Goal: Task Accomplishment & Management: Use online tool/utility

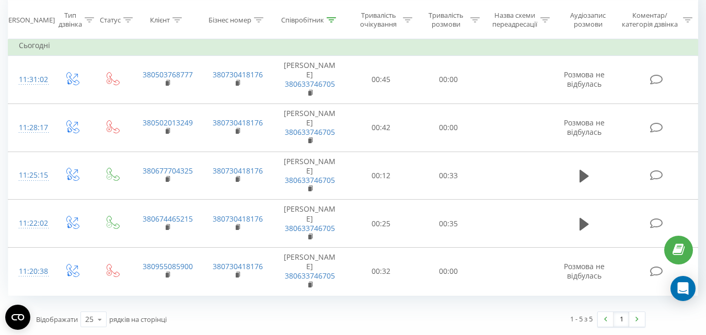
scroll to position [299, 0]
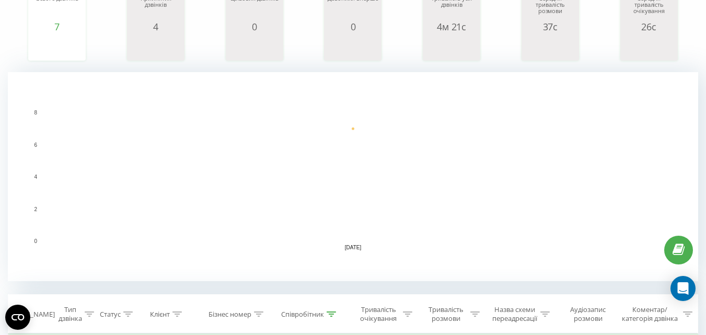
scroll to position [366, 0]
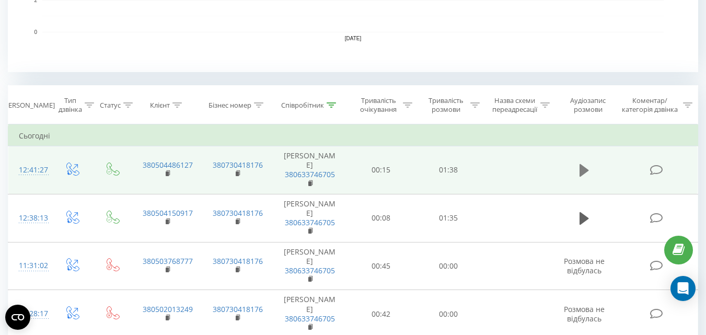
click at [581, 169] on icon at bounding box center [583, 170] width 9 height 13
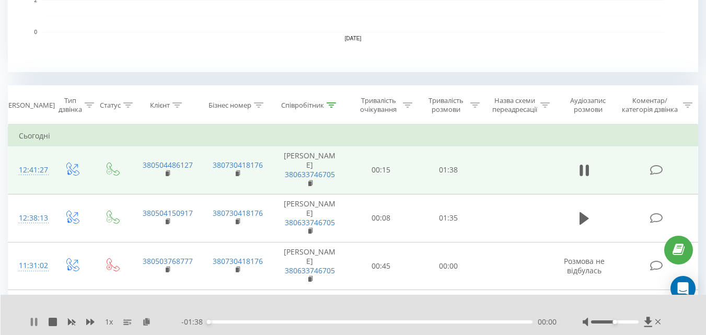
click at [34, 322] on icon at bounding box center [34, 322] width 8 height 8
click at [149, 322] on icon at bounding box center [146, 321] width 9 height 7
